Goal: Task Accomplishment & Management: Use online tool/utility

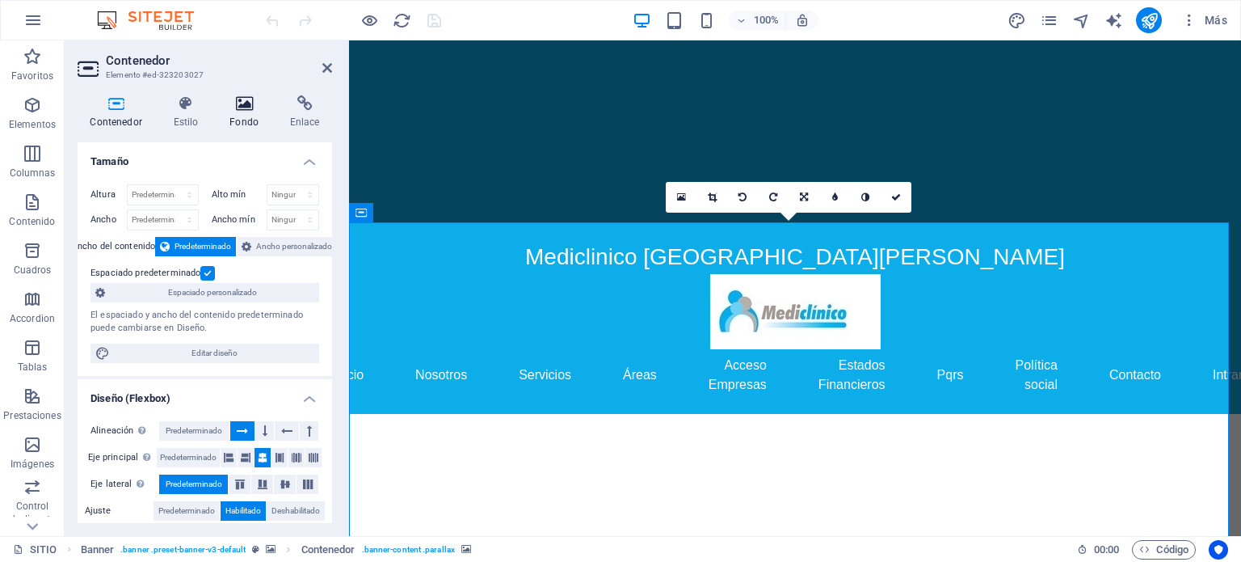
click at [245, 112] on h4 "Fondo" at bounding box center [247, 112] width 61 height 34
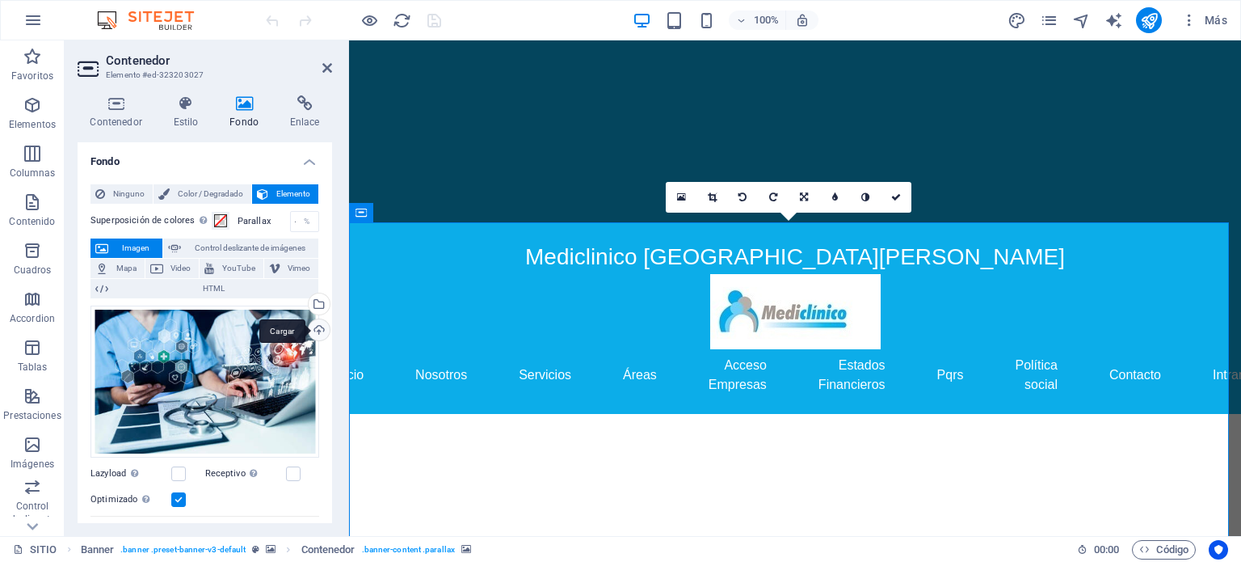
click at [316, 332] on div "Cargar" at bounding box center [317, 331] width 24 height 24
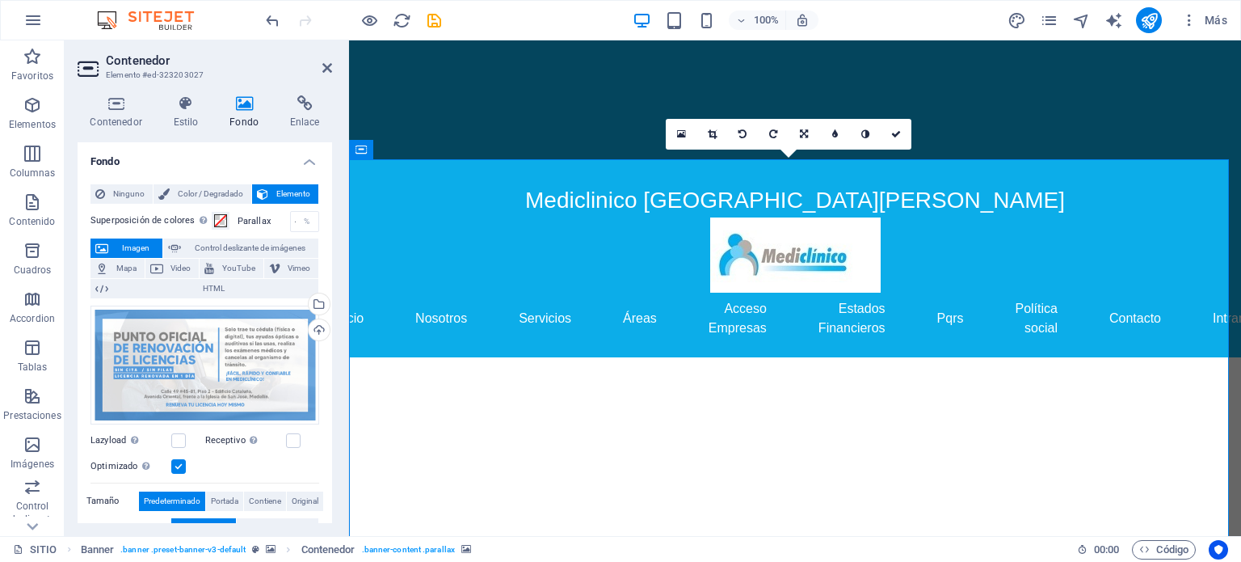
scroll to position [50, 0]
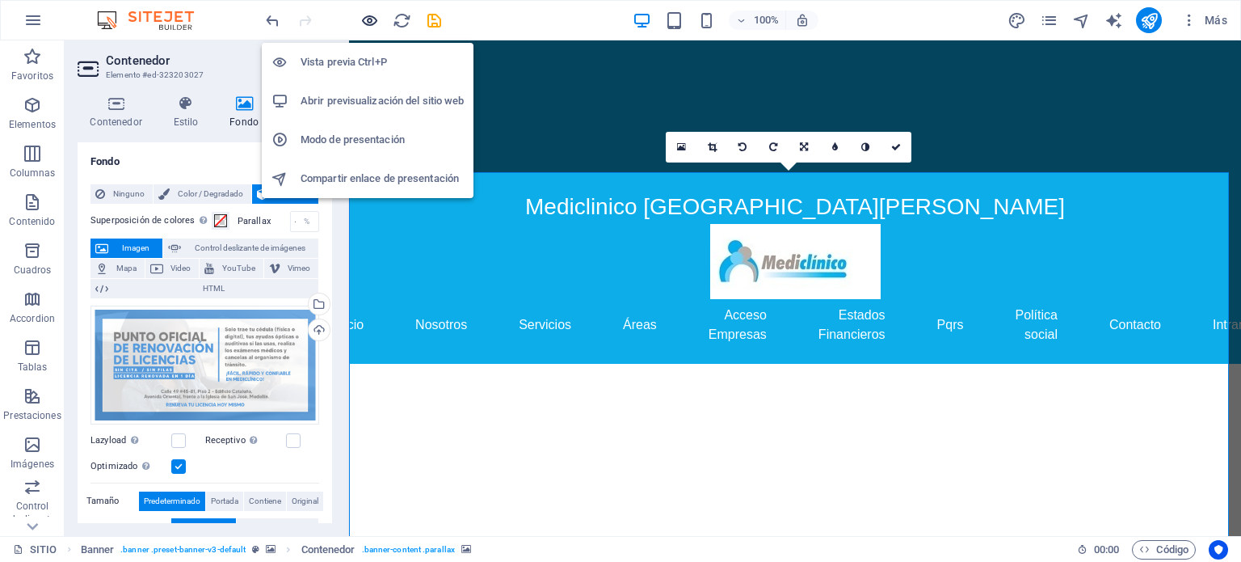
click at [373, 19] on icon "button" at bounding box center [369, 20] width 19 height 19
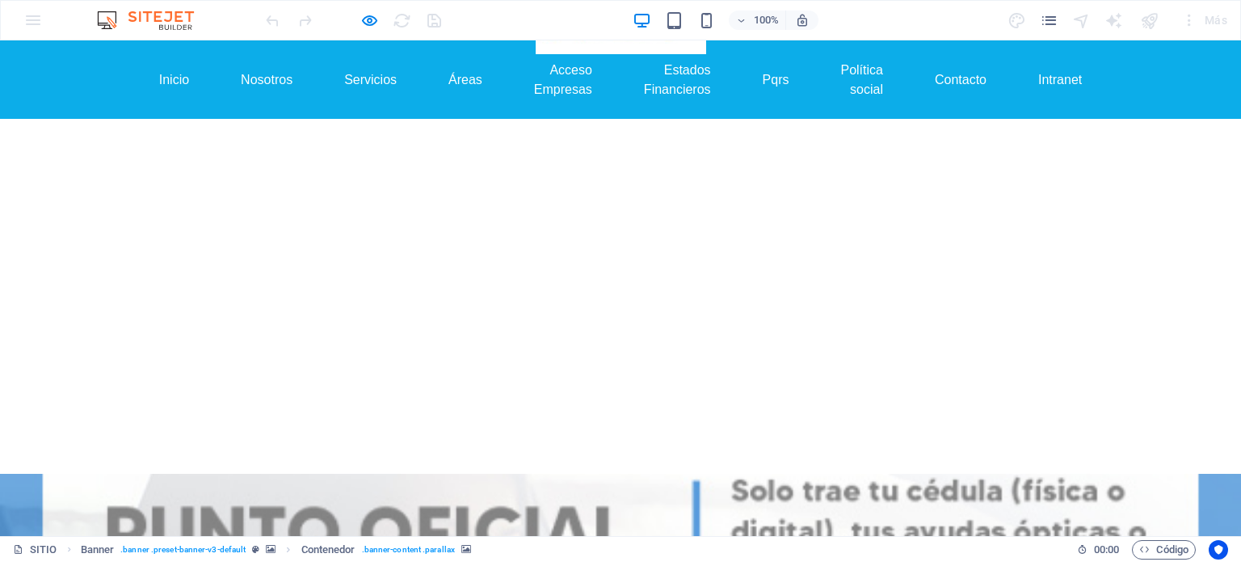
scroll to position [0, 0]
